Goal: Task Accomplishment & Management: Use online tool/utility

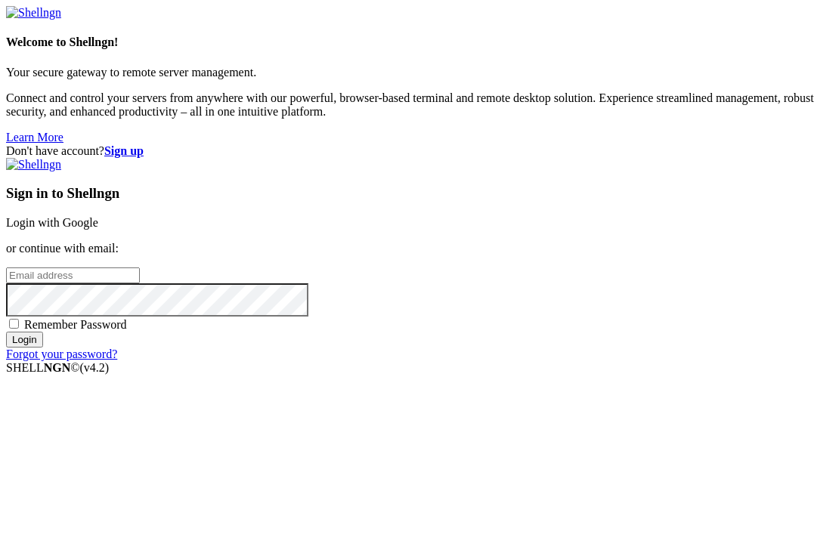
type input "[EMAIL_ADDRESS][DOMAIN_NAME]"
click at [323, 345] on div "Don't have account? Sign up Sign in to Shellngn Login with Google or continue w…" at bounding box center [419, 252] width 827 height 217
click at [43, 348] on input "Login" at bounding box center [24, 340] width 37 height 16
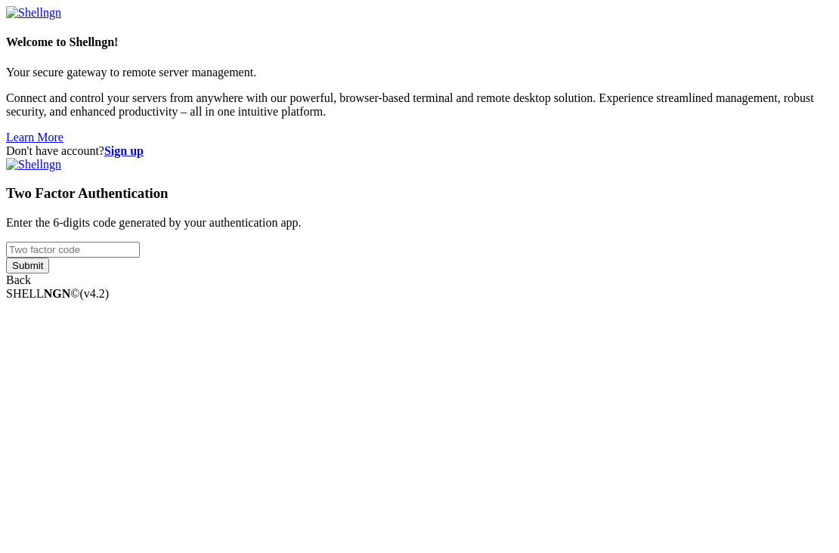
click at [140, 258] on input "number" at bounding box center [73, 250] width 134 height 16
type input "441864"
click at [49, 274] on input "Submit" at bounding box center [27, 266] width 43 height 16
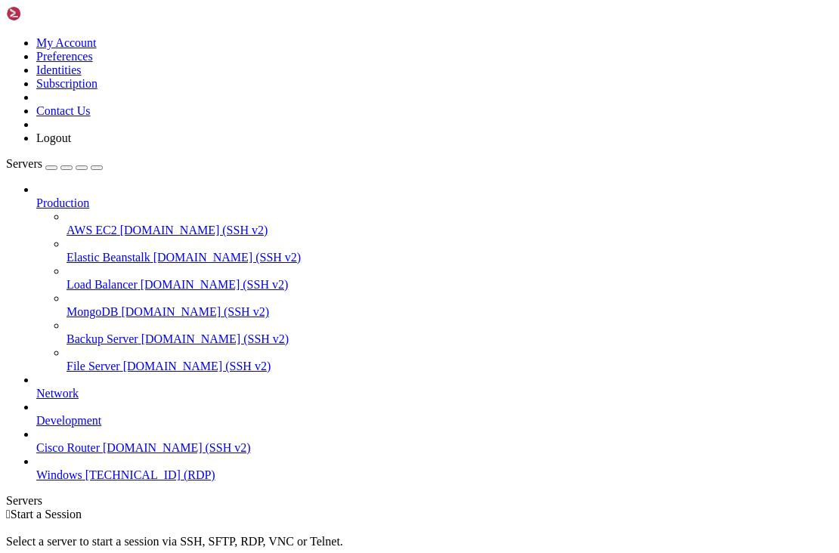
click at [121, 481] on span "[TECHNICAL_ID] (RDP)" at bounding box center [150, 474] width 130 height 13
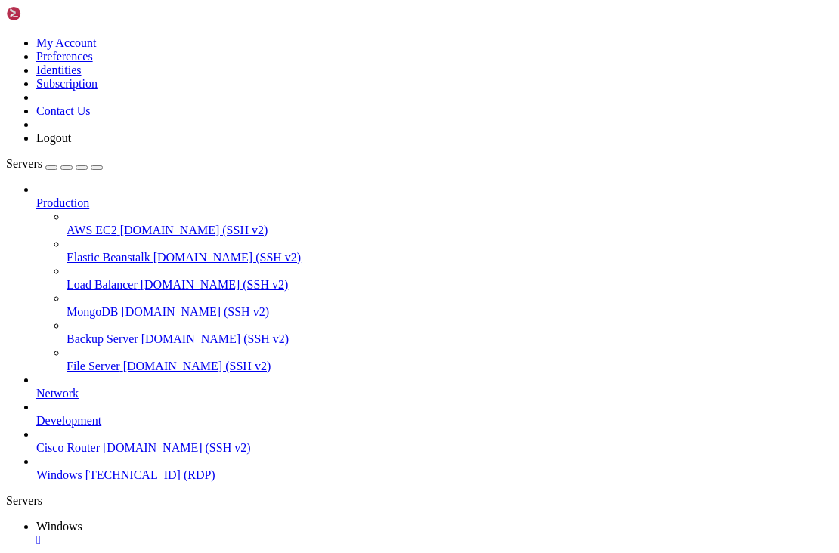
drag, startPoint x: 633, startPoint y: 1022, endPoint x: 623, endPoint y: 1077, distance: 55.3
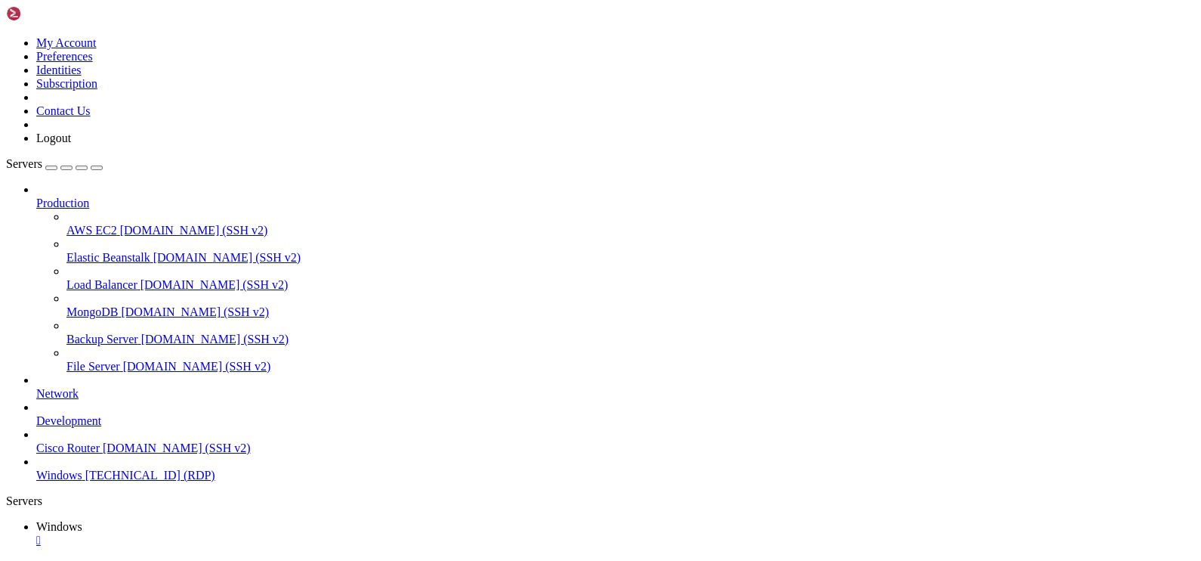
drag, startPoint x: 617, startPoint y: 734, endPoint x: 417, endPoint y: 734, distance: 199.5
drag, startPoint x: 535, startPoint y: 1013, endPoint x: 528, endPoint y: 1056, distance: 43.6
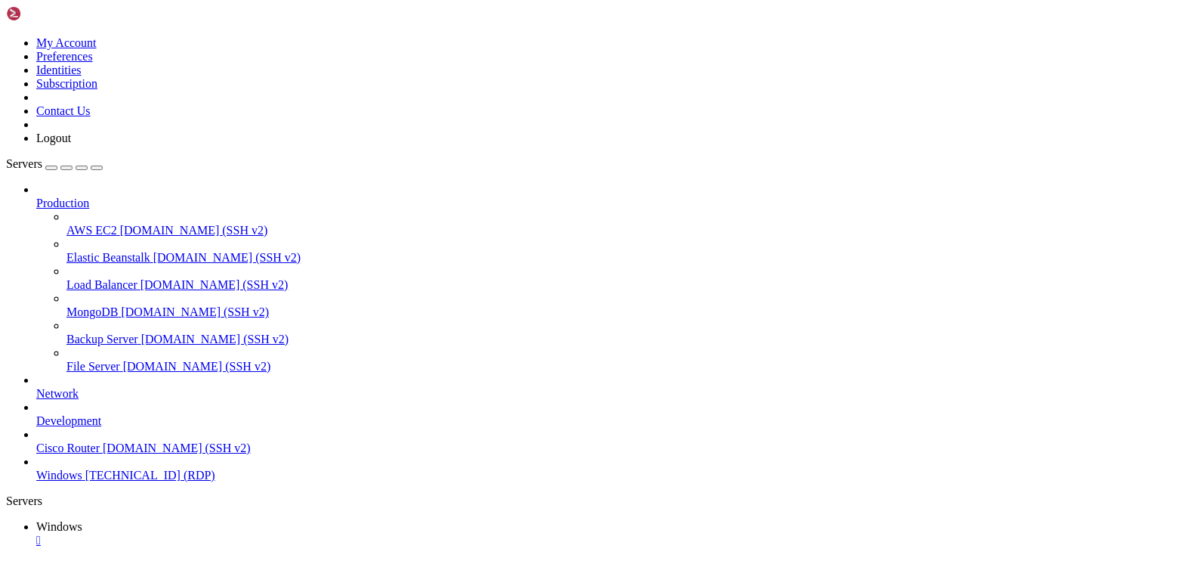
drag, startPoint x: 132, startPoint y: 677, endPoint x: 805, endPoint y: 700, distance: 672.9
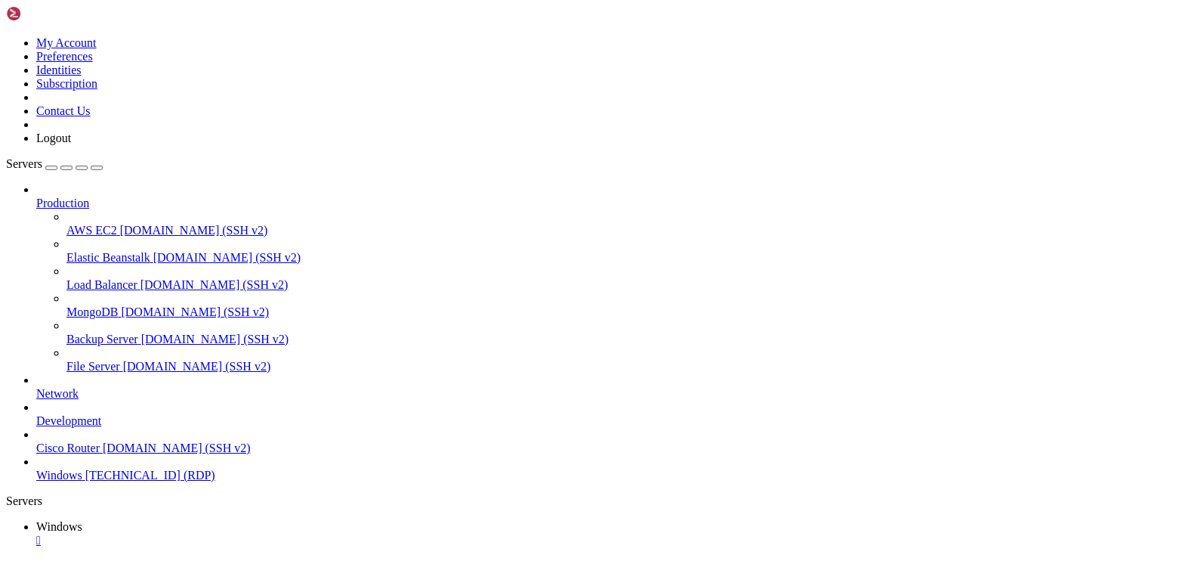
drag, startPoint x: 757, startPoint y: 701, endPoint x: 857, endPoint y: 697, distance: 99.8
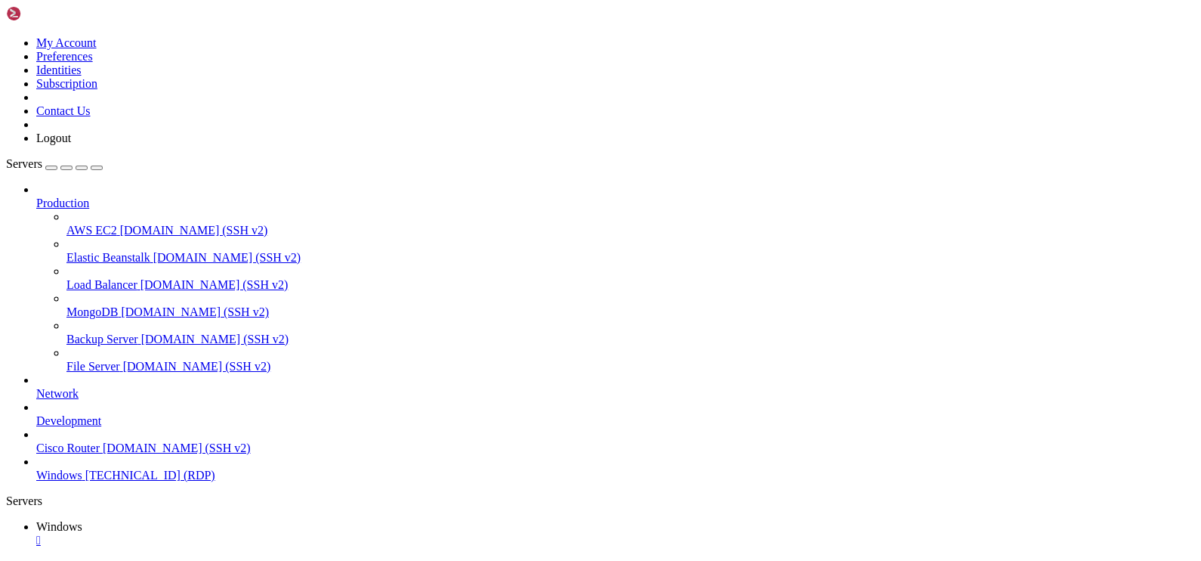
drag, startPoint x: 897, startPoint y: 699, endPoint x: 870, endPoint y: 816, distance: 120.1
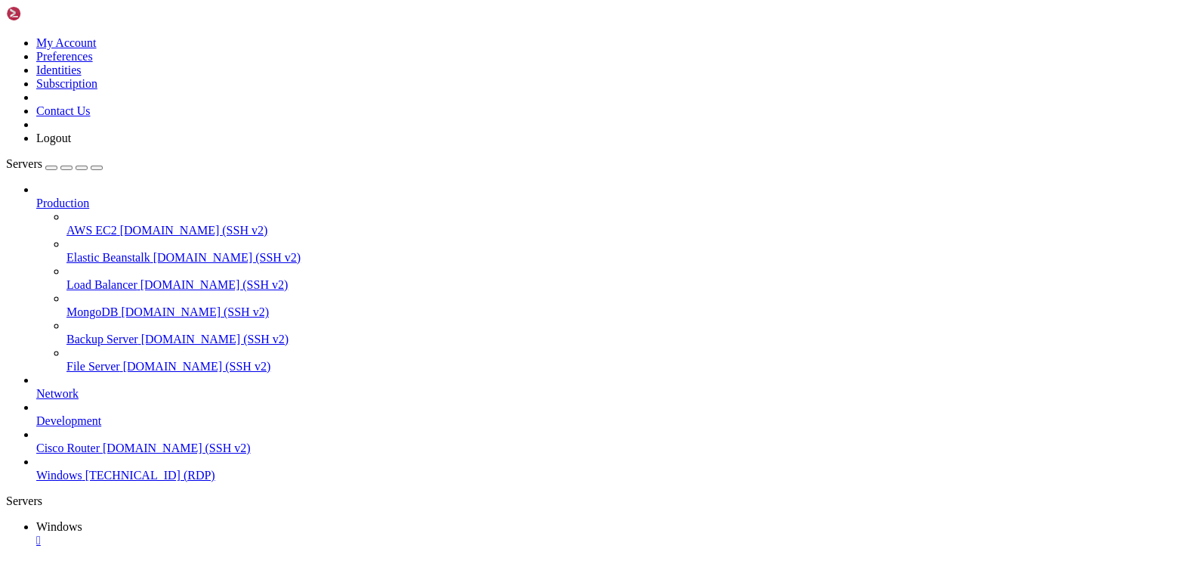
drag, startPoint x: 848, startPoint y: 821, endPoint x: 895, endPoint y: 760, distance: 76.9
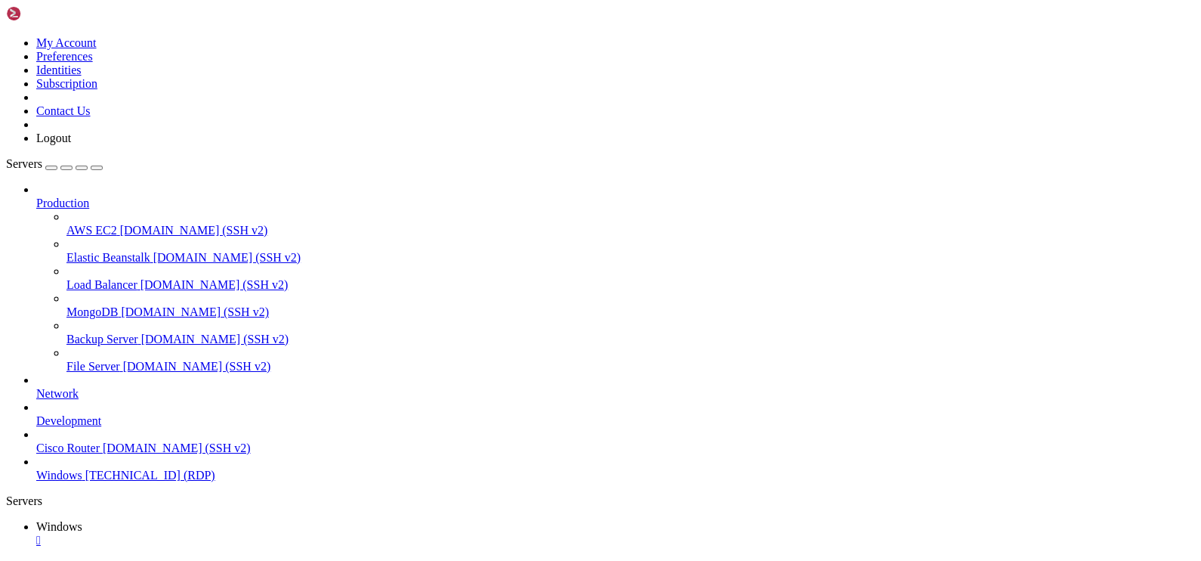
click at [103, 165] on button "button" at bounding box center [97, 167] width 12 height 5
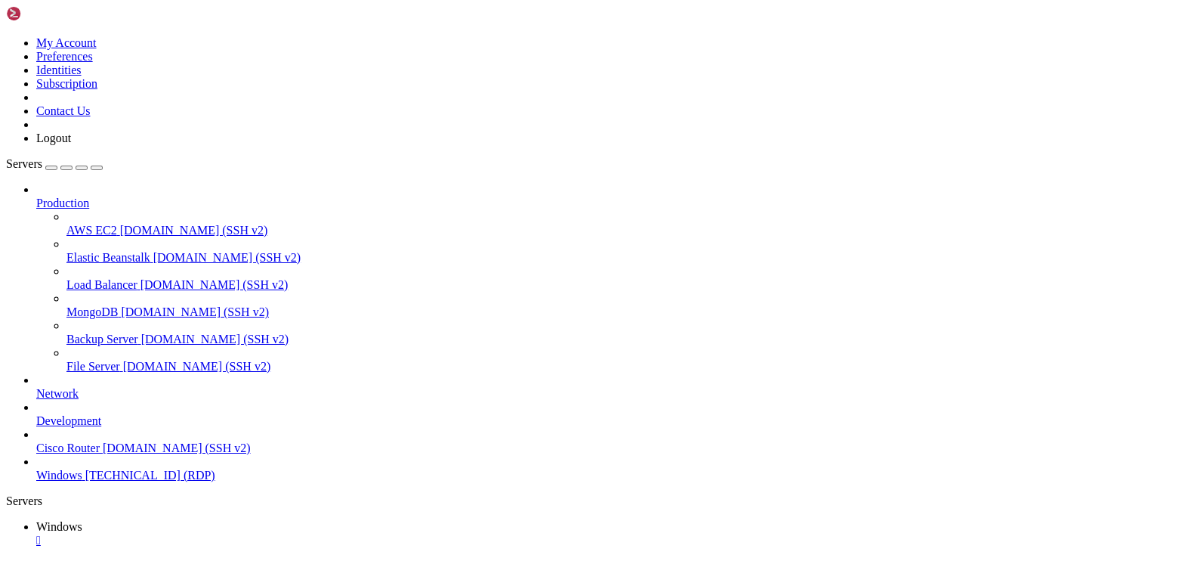
drag, startPoint x: 927, startPoint y: 736, endPoint x: 756, endPoint y: 686, distance: 178.6
drag, startPoint x: 963, startPoint y: 737, endPoint x: 742, endPoint y: 688, distance: 226.8
drag, startPoint x: 1021, startPoint y: 739, endPoint x: 798, endPoint y: 698, distance: 226.6
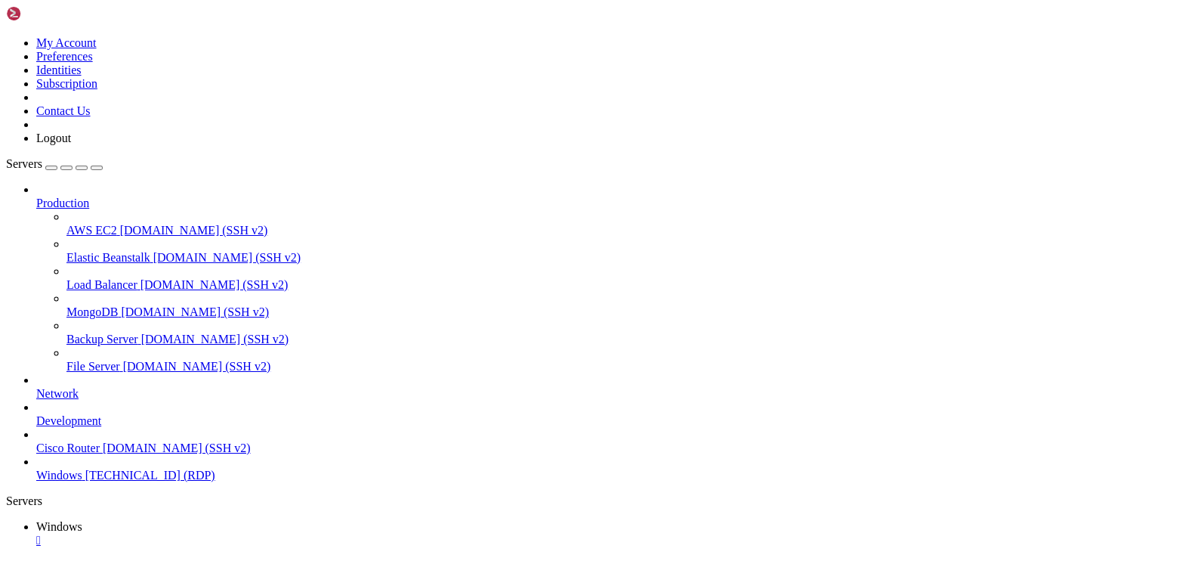
drag, startPoint x: 152, startPoint y: 679, endPoint x: 885, endPoint y: 714, distance: 733.8
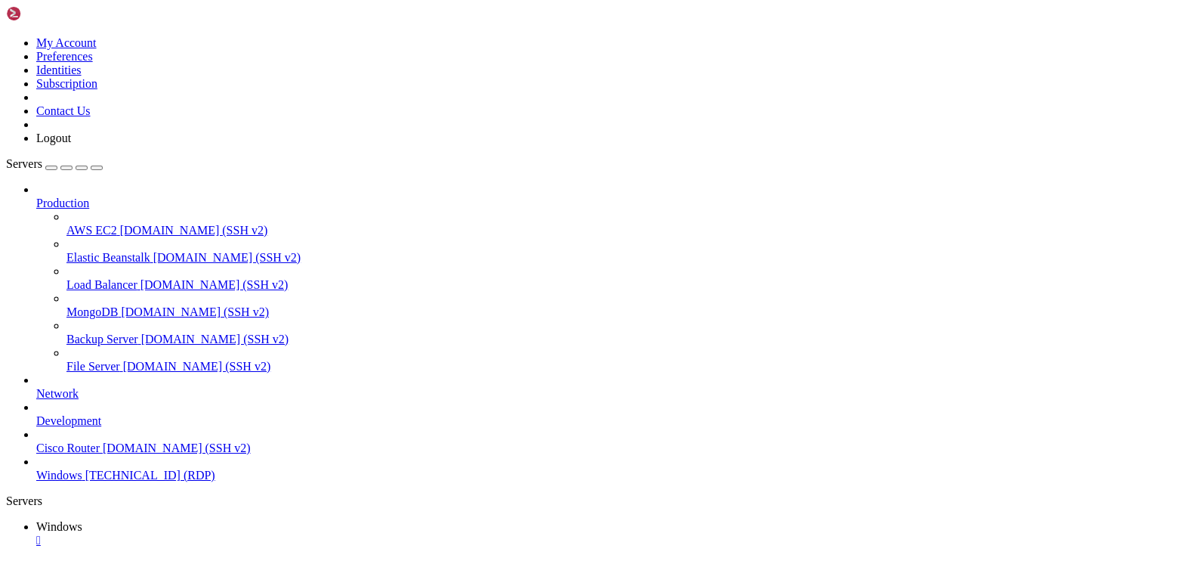
drag, startPoint x: 553, startPoint y: 855, endPoint x: 729, endPoint y: 852, distance: 176.1
drag, startPoint x: 960, startPoint y: 688, endPoint x: 945, endPoint y: 688, distance: 15.1
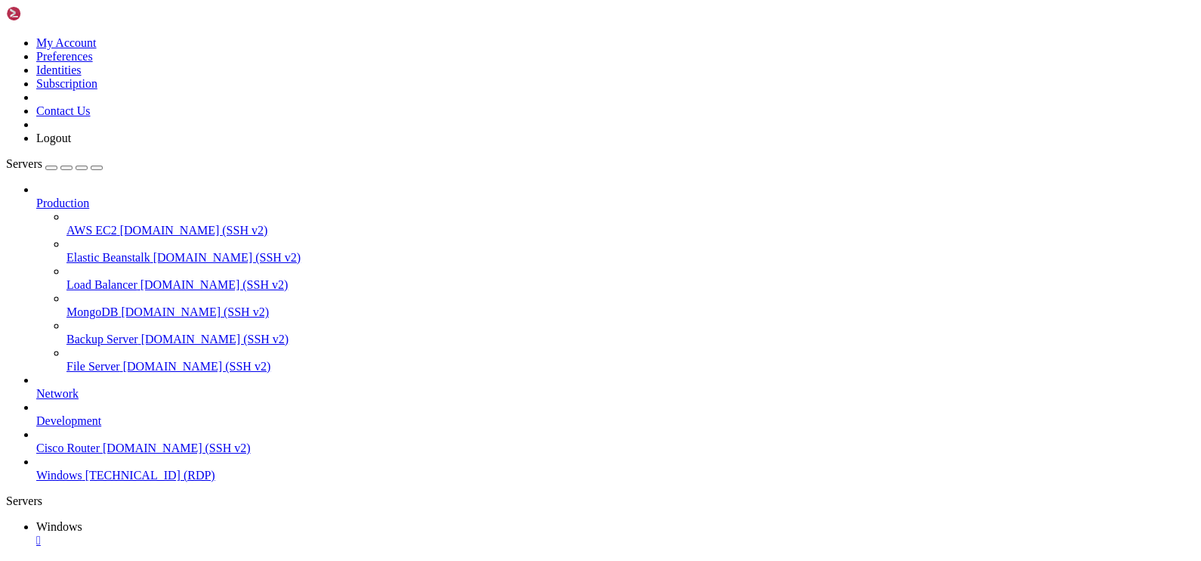
drag, startPoint x: 726, startPoint y: 983, endPoint x: 719, endPoint y: 1057, distance: 74.4
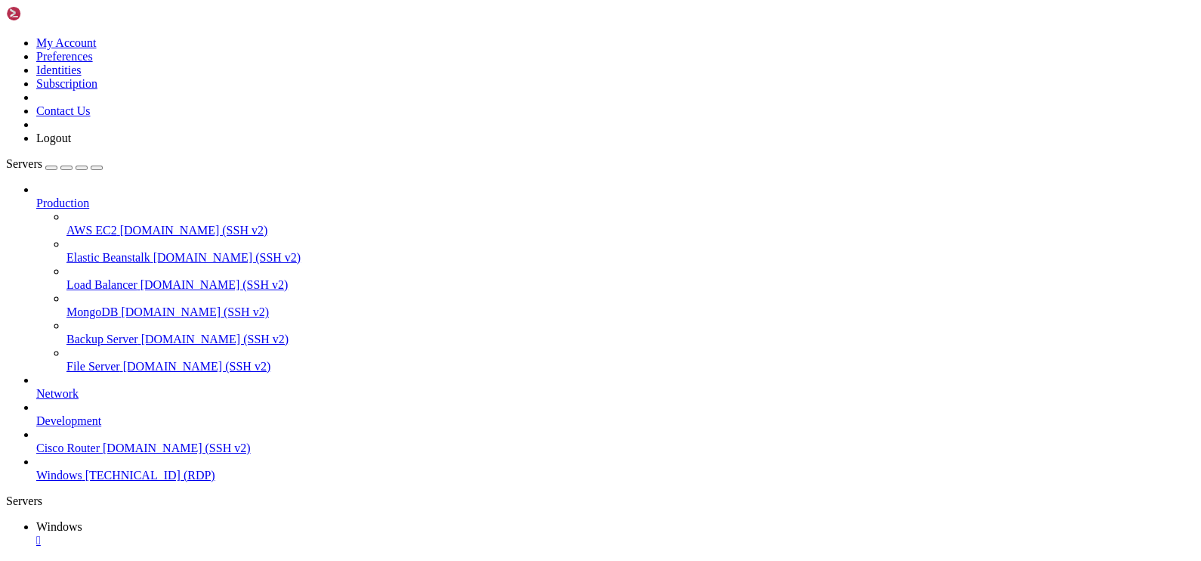
drag, startPoint x: 100, startPoint y: 677, endPoint x: 898, endPoint y: 707, distance: 797.8
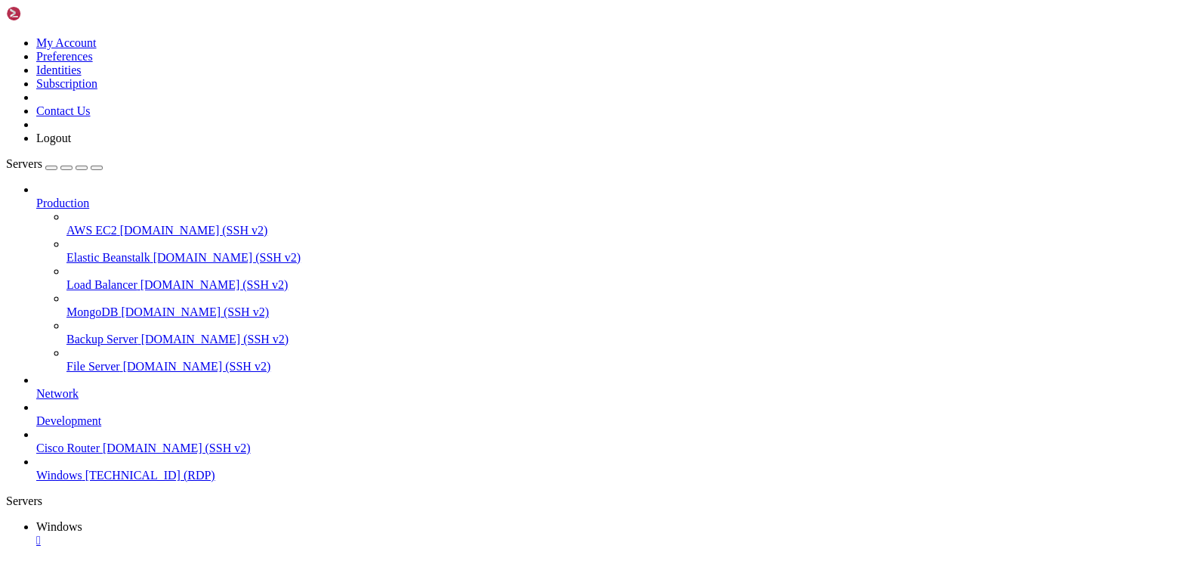
drag, startPoint x: 138, startPoint y: 747, endPoint x: 131, endPoint y: 1105, distance: 358.2
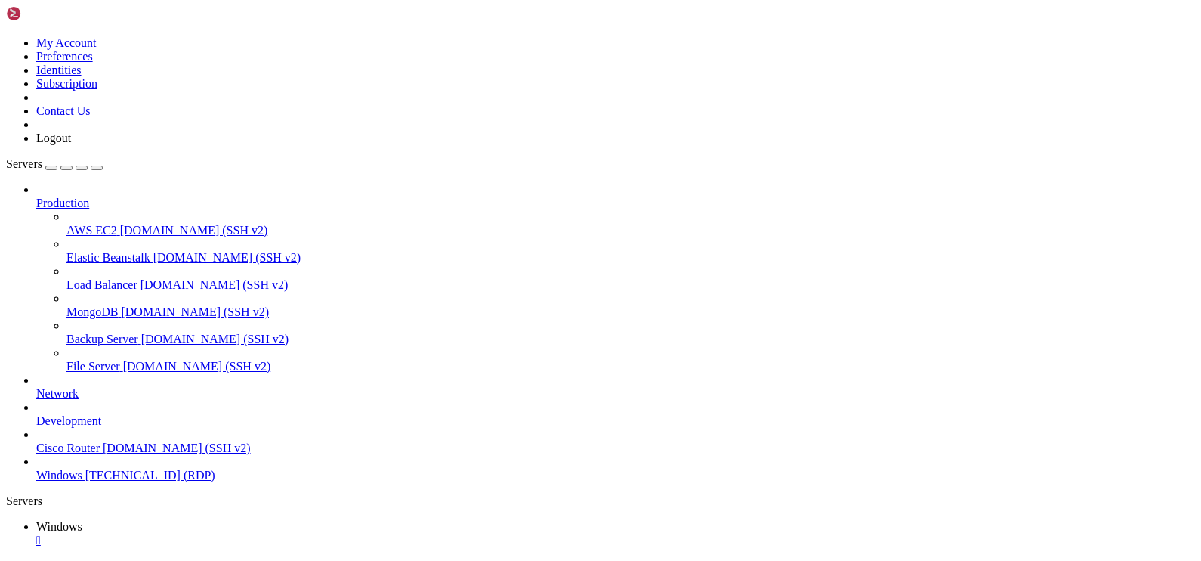
drag, startPoint x: 141, startPoint y: 678, endPoint x: 1058, endPoint y: 692, distance: 917.5
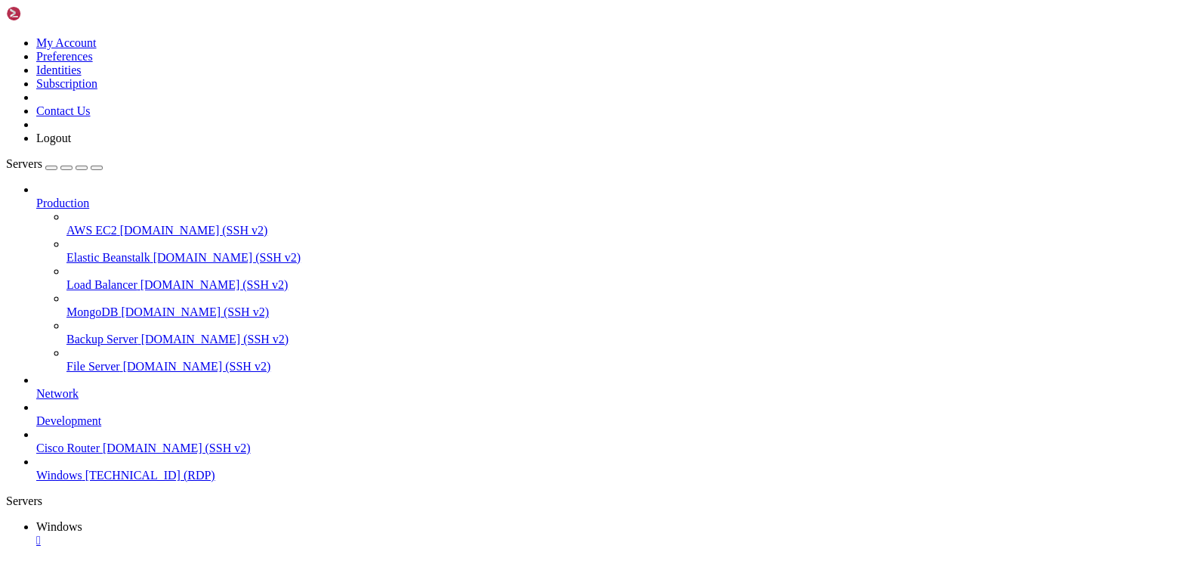
drag, startPoint x: 120, startPoint y: 682, endPoint x: 978, endPoint y: 713, distance: 858.2
drag, startPoint x: 661, startPoint y: 671, endPoint x: 1028, endPoint y: 737, distance: 373.2
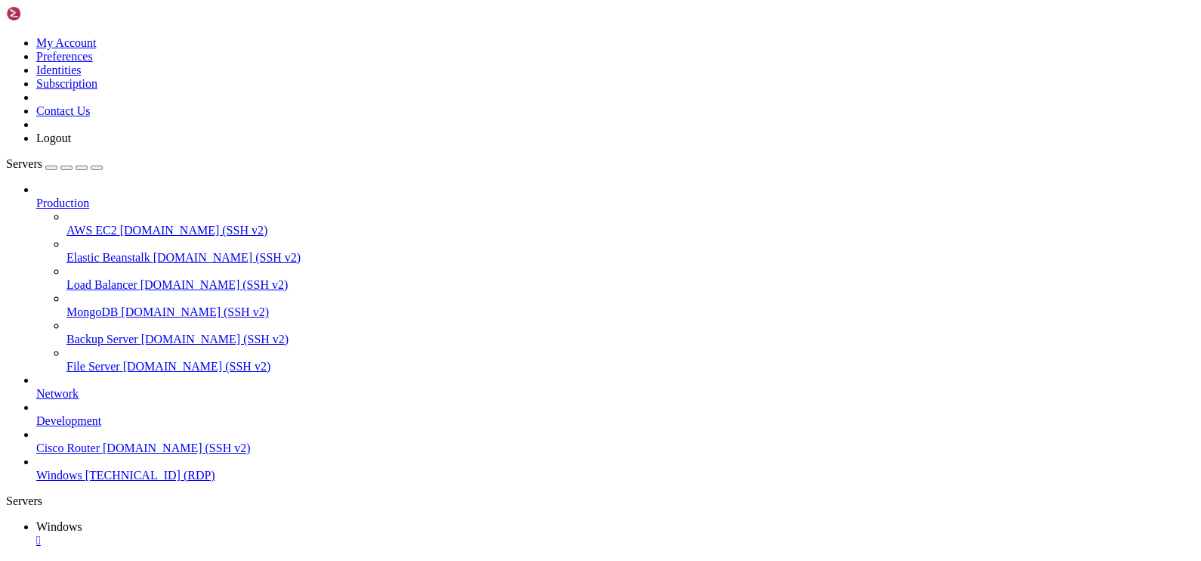
drag, startPoint x: 690, startPoint y: 926, endPoint x: 332, endPoint y: 938, distance: 358.3
drag, startPoint x: 658, startPoint y: 929, endPoint x: 650, endPoint y: 929, distance: 8.3
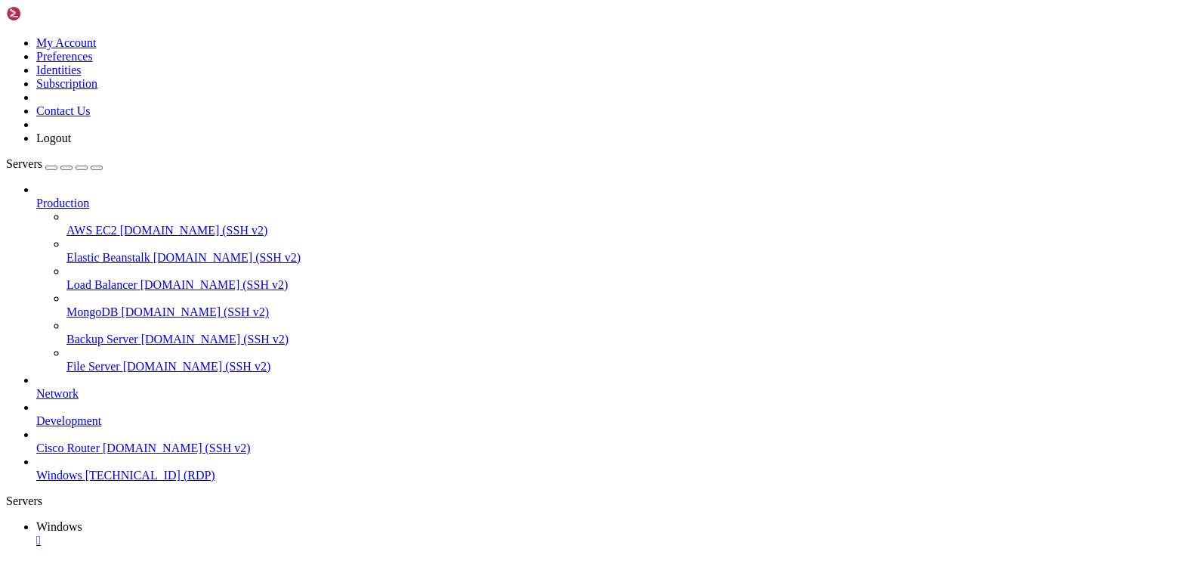
drag, startPoint x: 1073, startPoint y: 734, endPoint x: 1037, endPoint y: 682, distance: 62.9
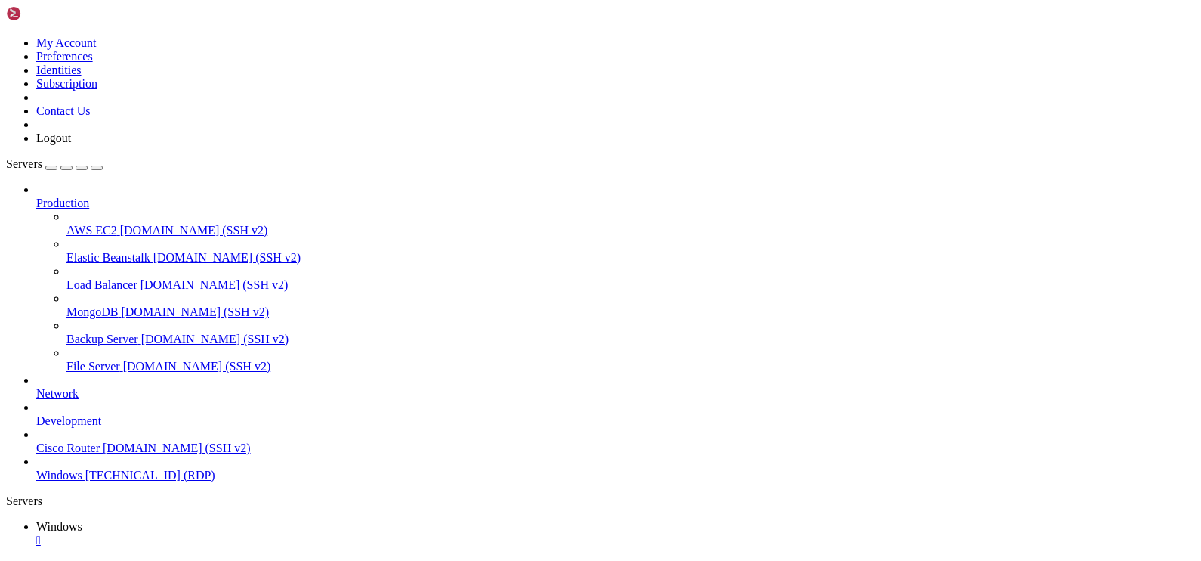
drag, startPoint x: 83, startPoint y: 682, endPoint x: 977, endPoint y: 703, distance: 894.2
